Goal: Browse casually

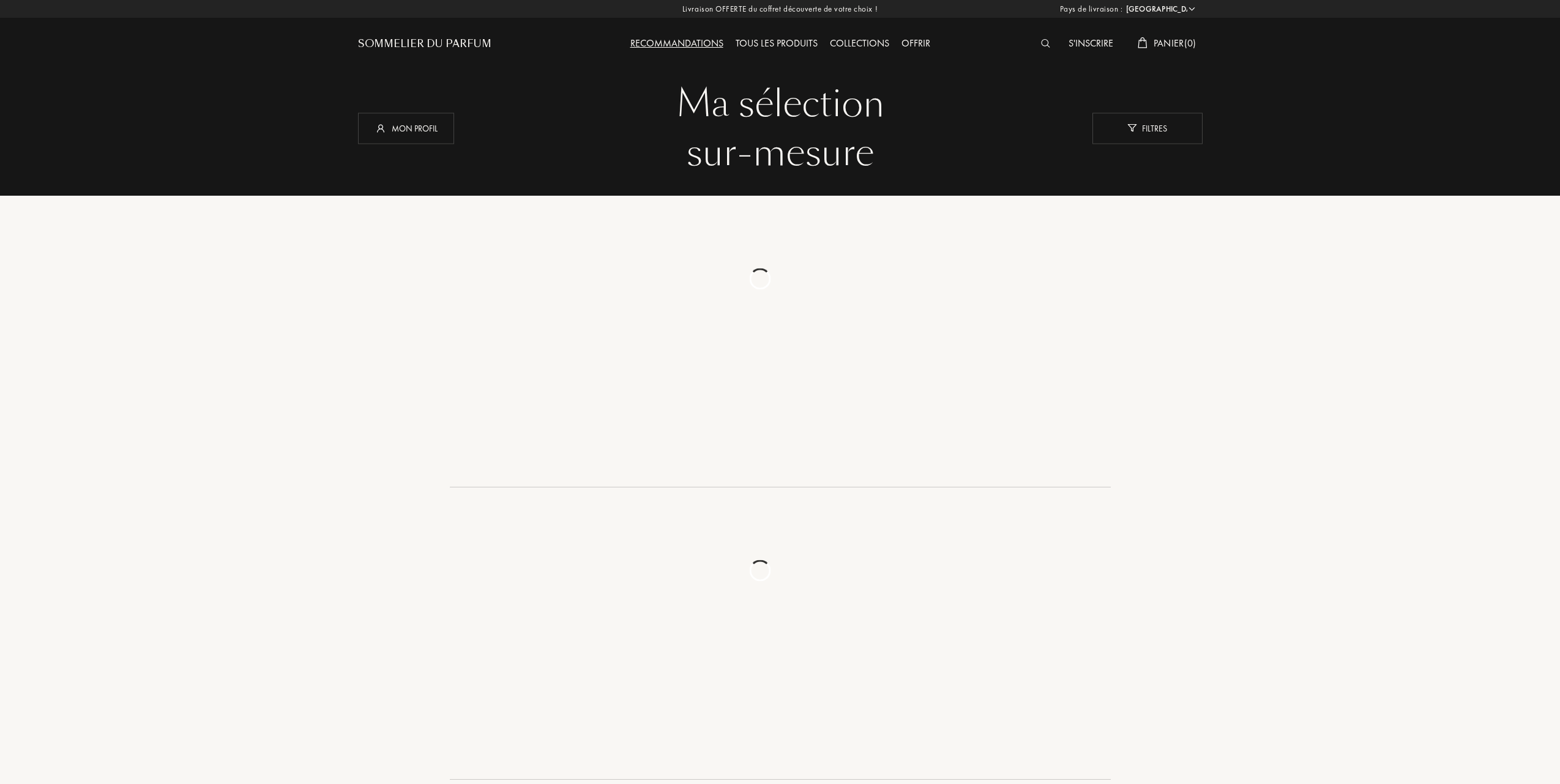
select select "FR"
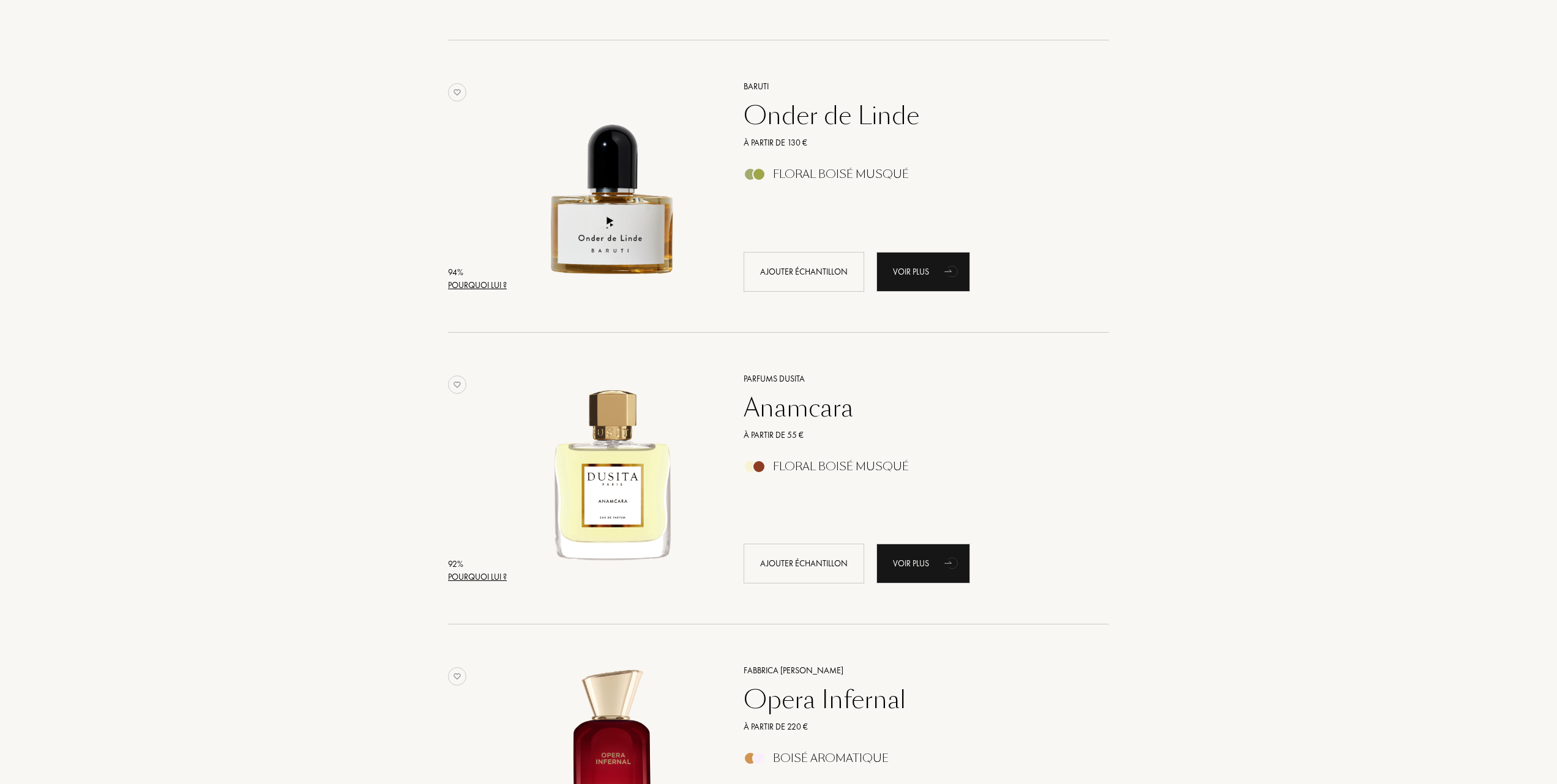
scroll to position [1060, 0]
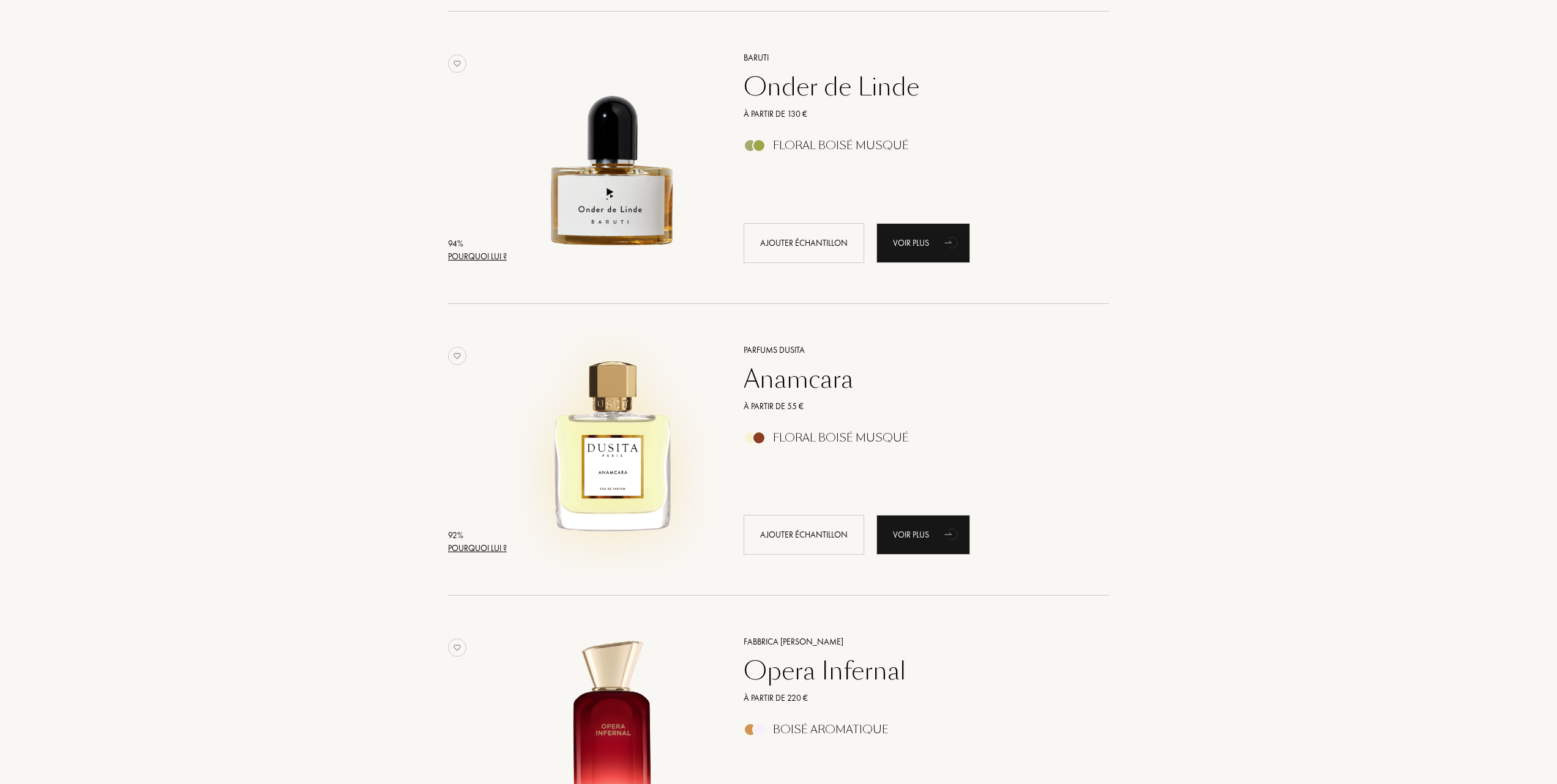
click at [589, 441] on img at bounding box center [613, 444] width 204 height 203
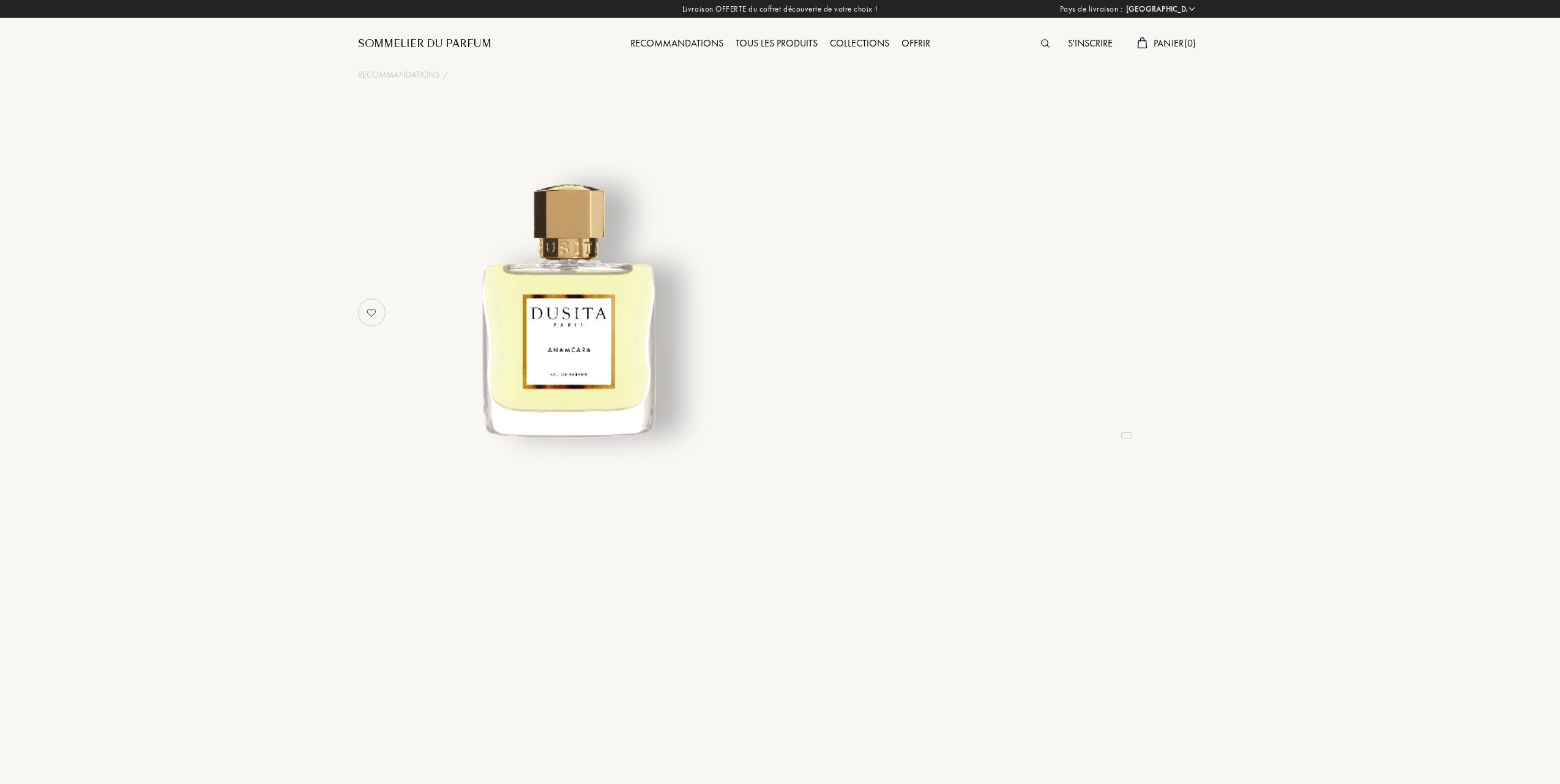
select select "FR"
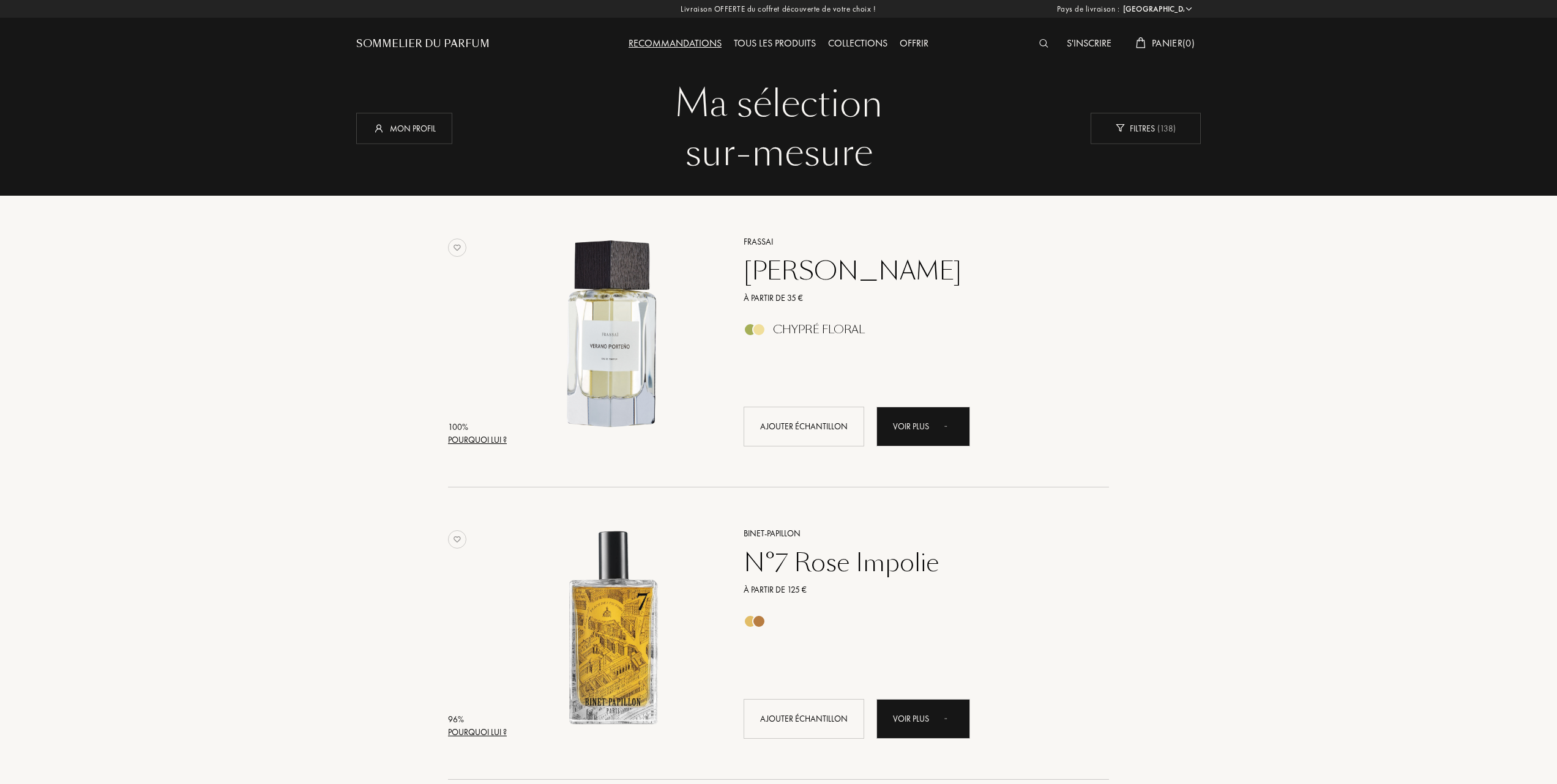
select select "FR"
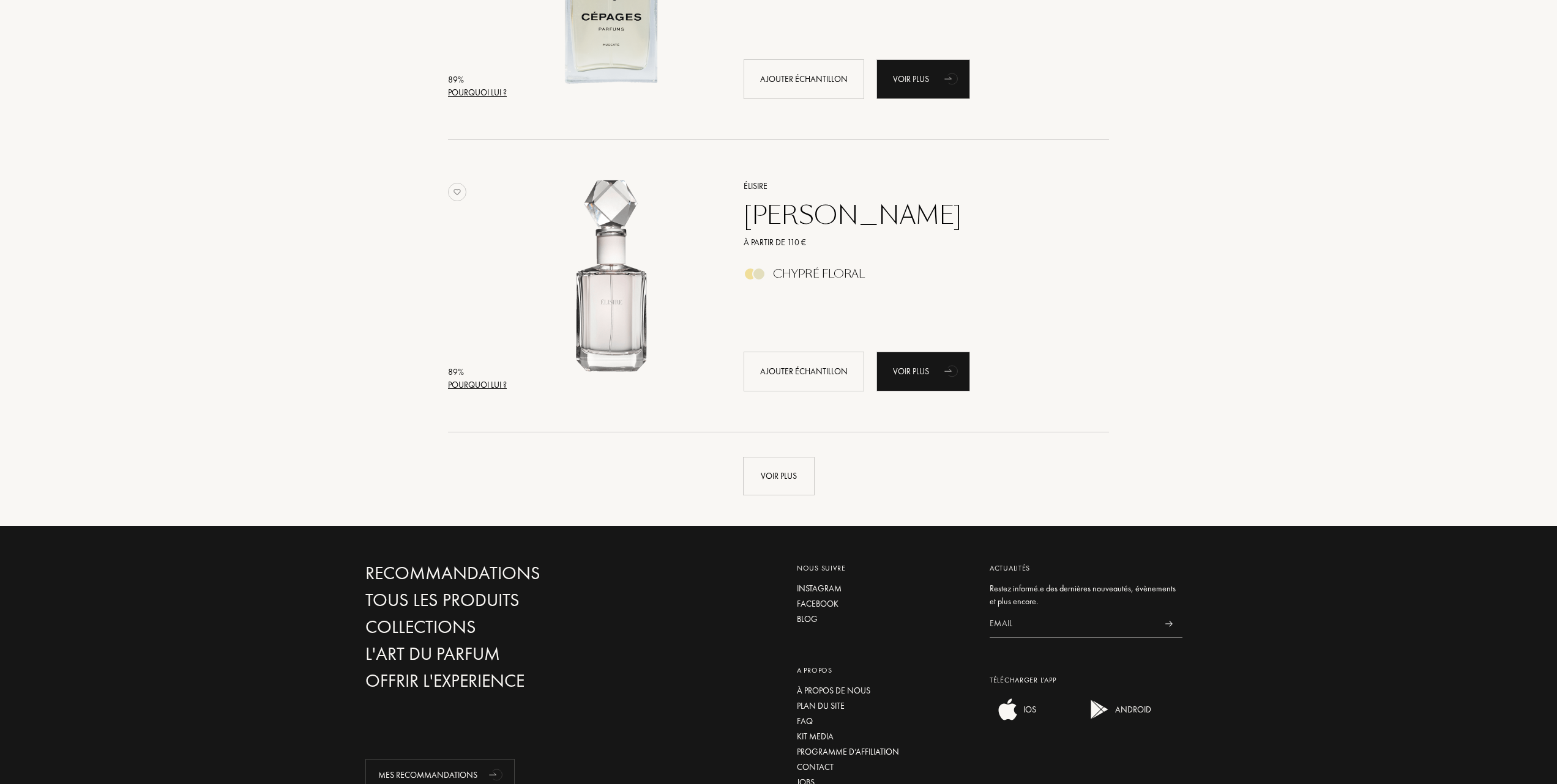
scroll to position [2685, 0]
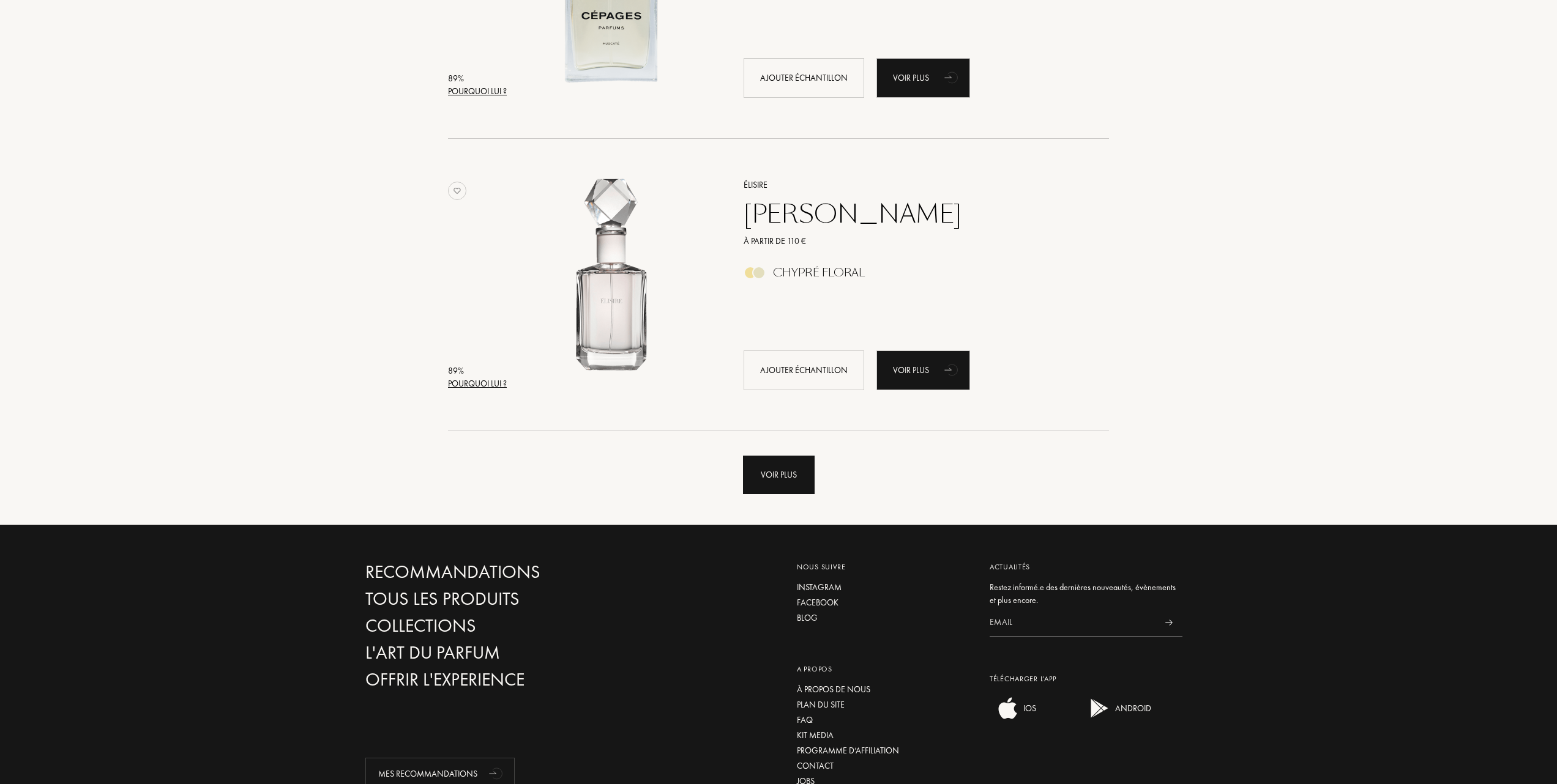
click at [781, 476] on div "Voir plus" at bounding box center [779, 475] width 72 height 39
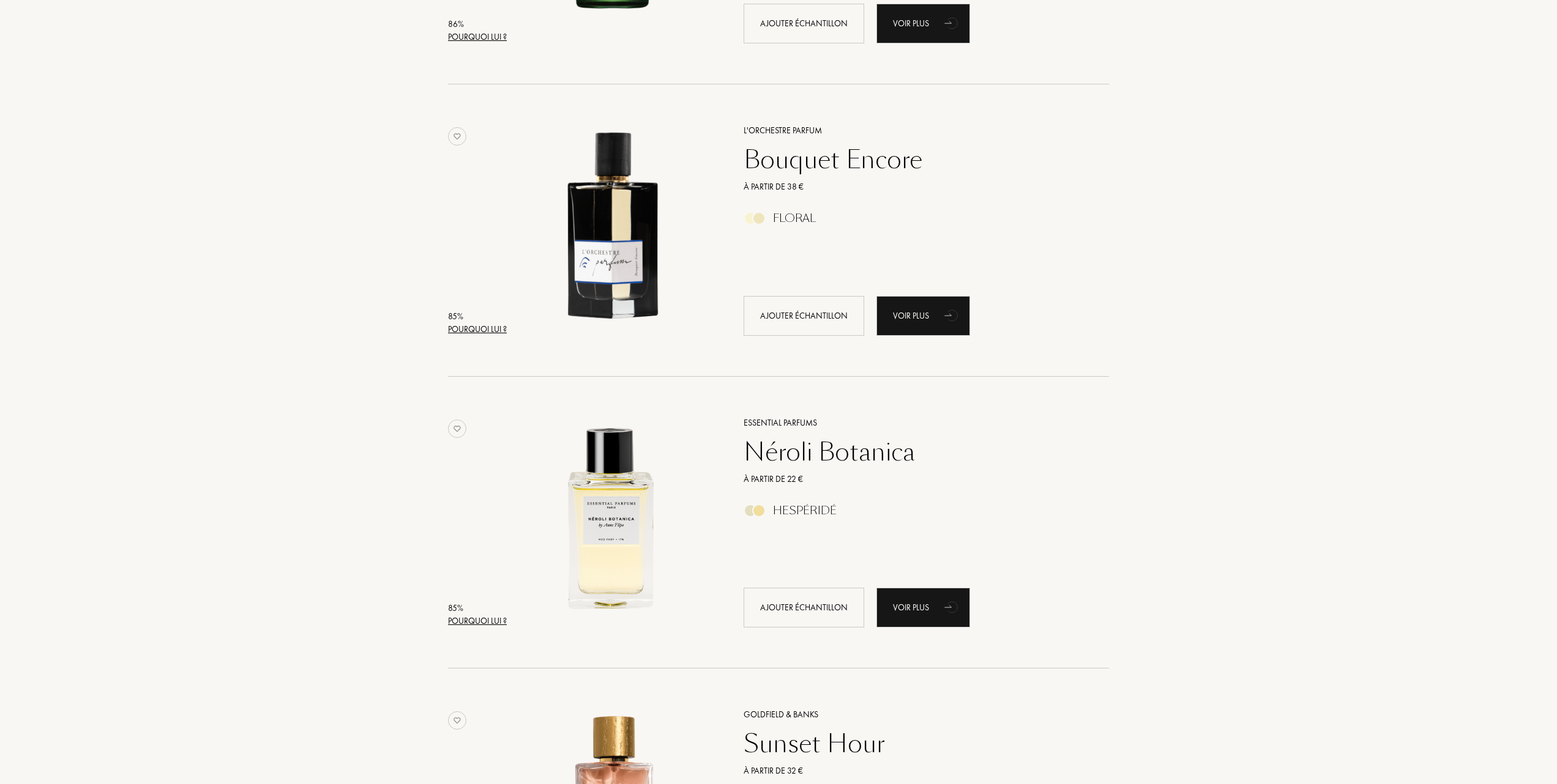
scroll to position [3909, 0]
